Goal: Book appointment/travel/reservation

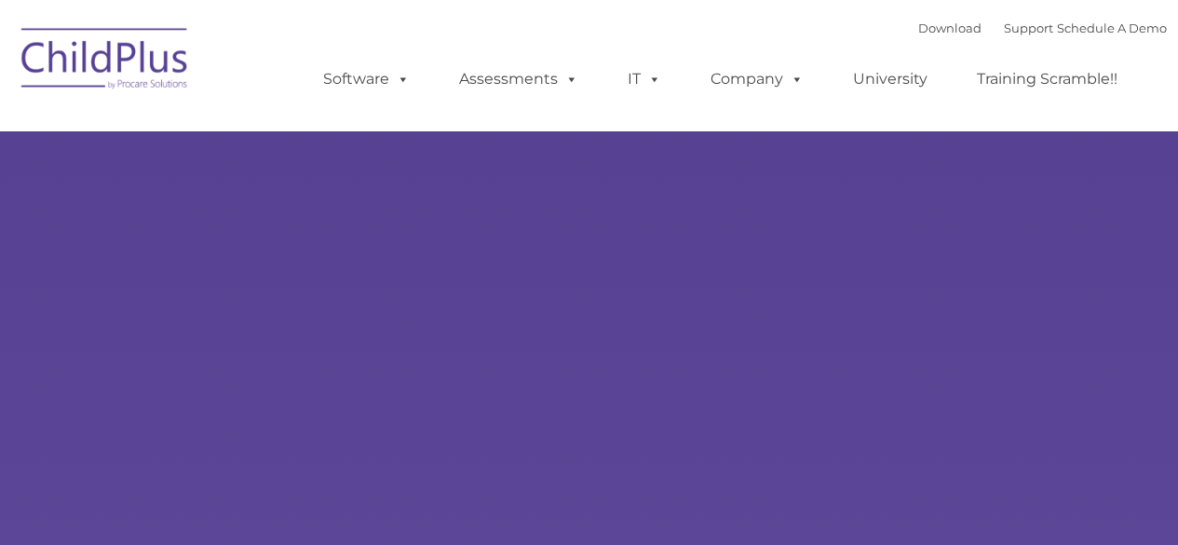
type input ""
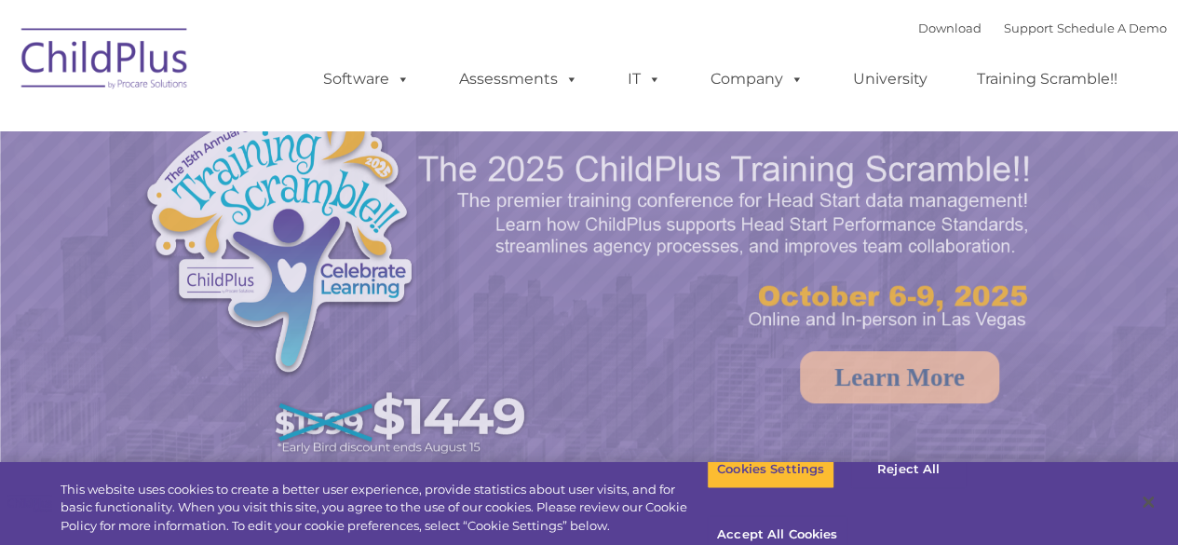
select select "MEDIUM"
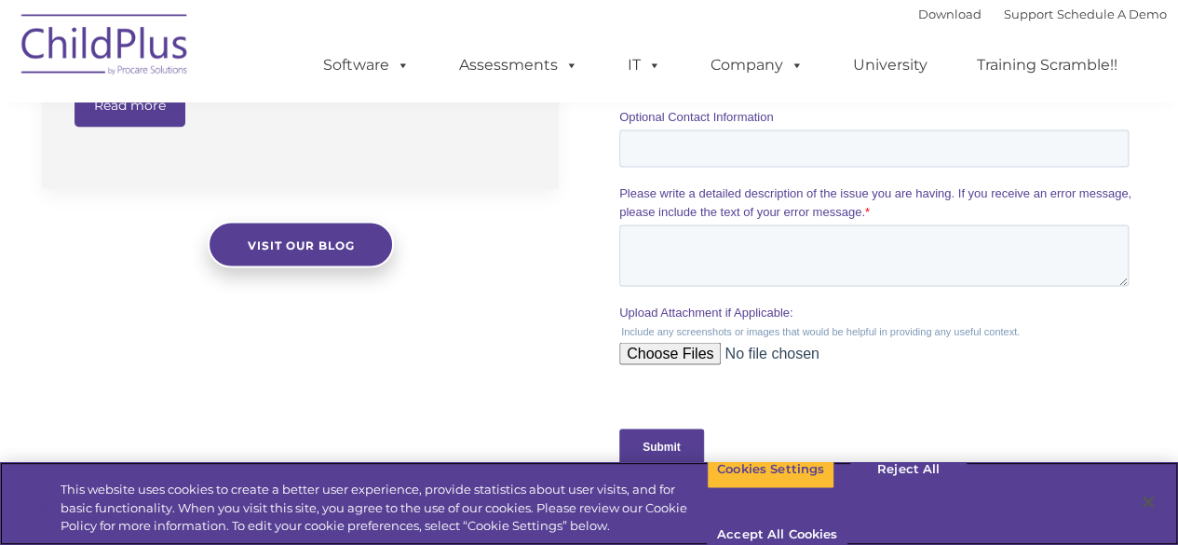
scroll to position [1723, 0]
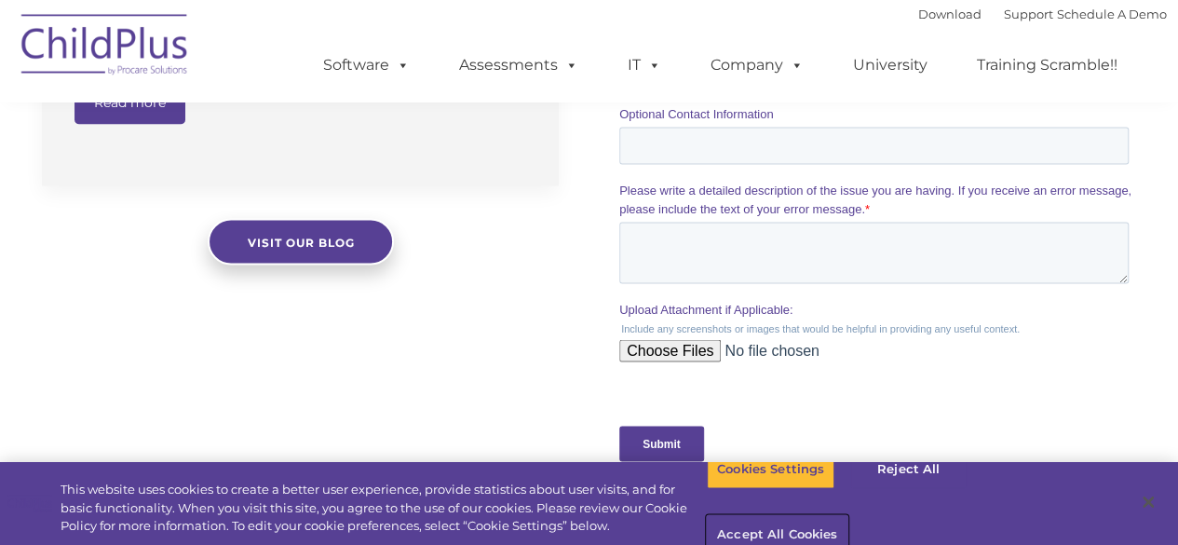
click at [847, 516] on button "Accept All Cookies" at bounding box center [777, 535] width 141 height 39
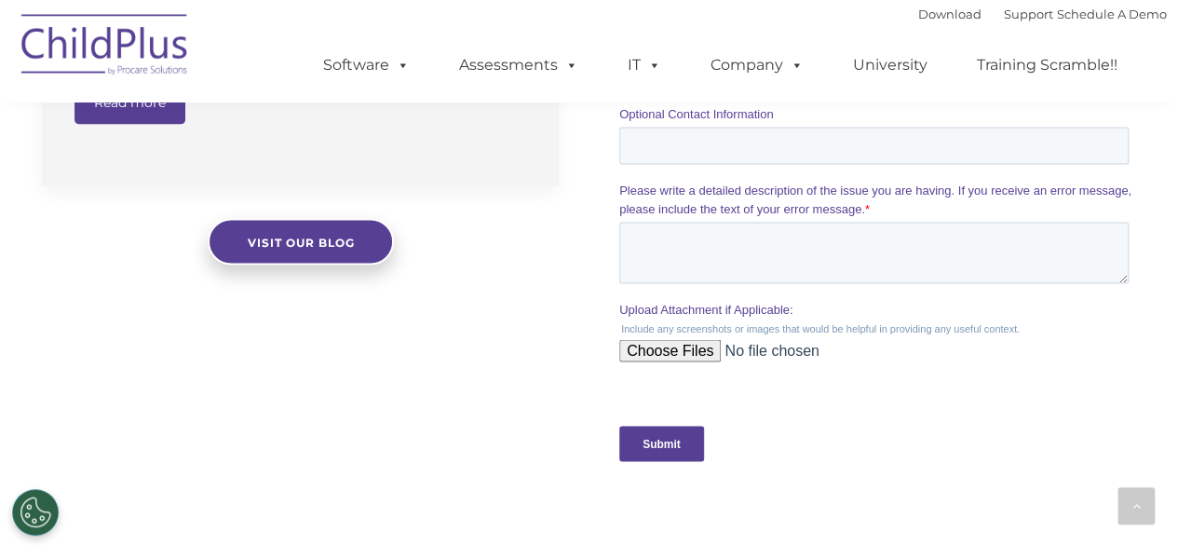
drag, startPoint x: 1177, startPoint y: 382, endPoint x: 1184, endPoint y: 402, distance: 21.5
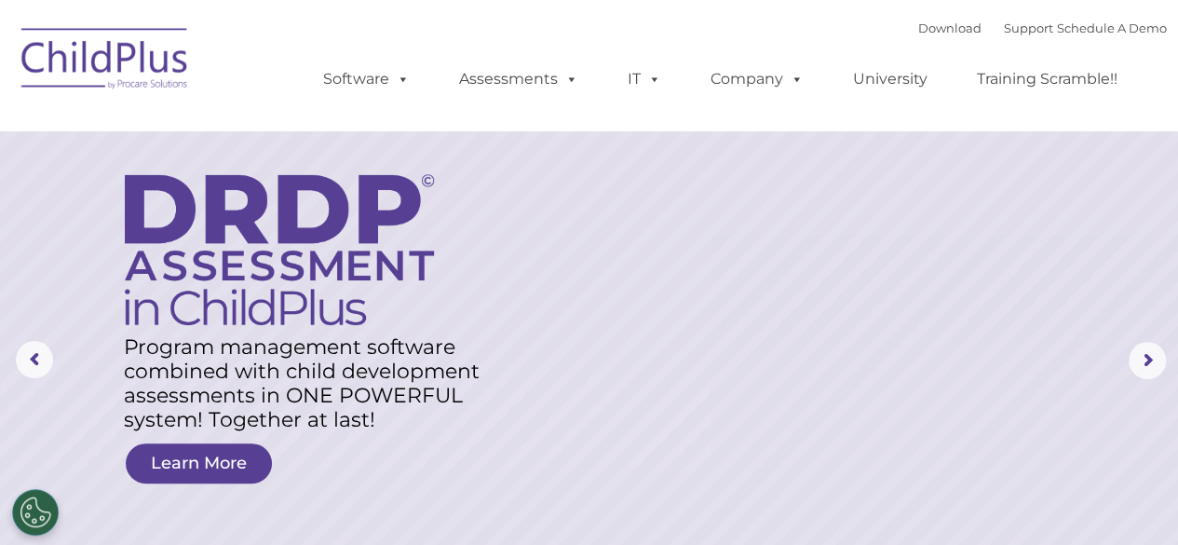
scroll to position [0, 0]
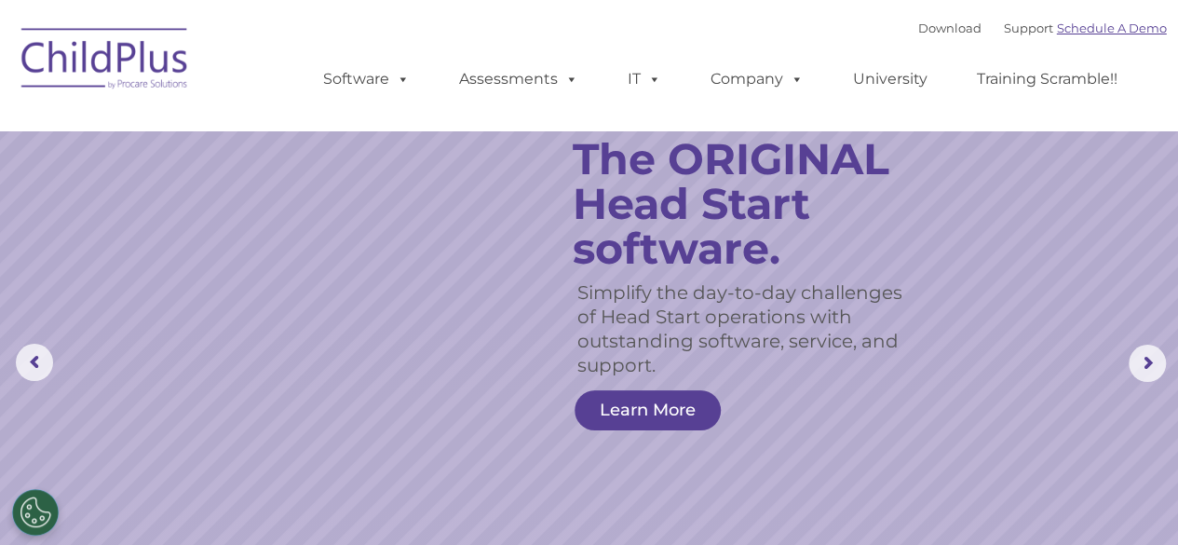
click at [1058, 29] on link "Schedule A Demo" at bounding box center [1112, 27] width 110 height 15
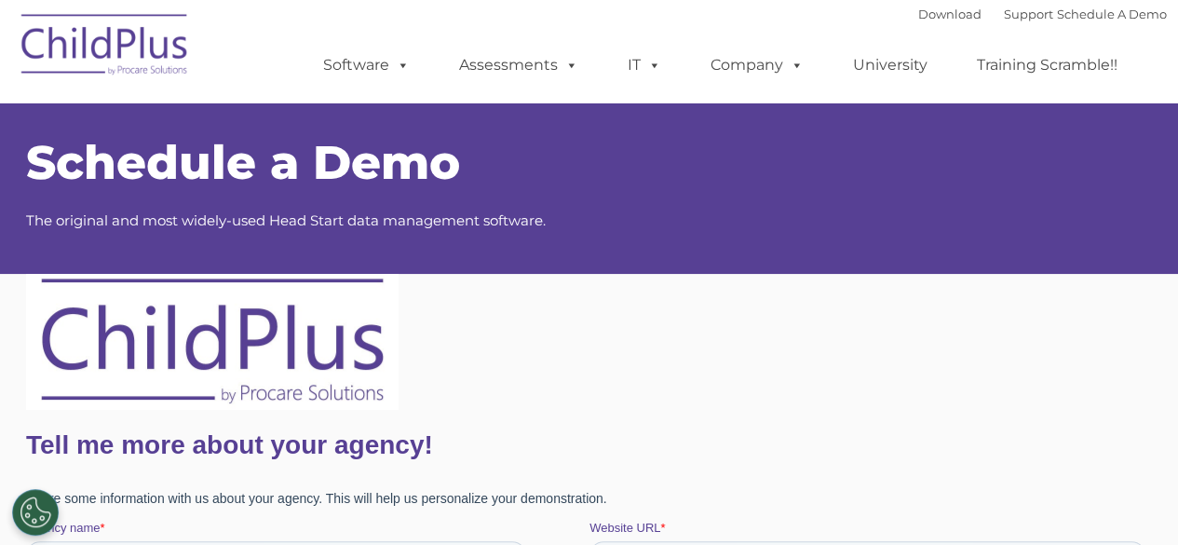
drag, startPoint x: 1188, startPoint y: 91, endPoint x: 1156, endPoint y: 63, distance: 42.9
